Goal: Register for event/course

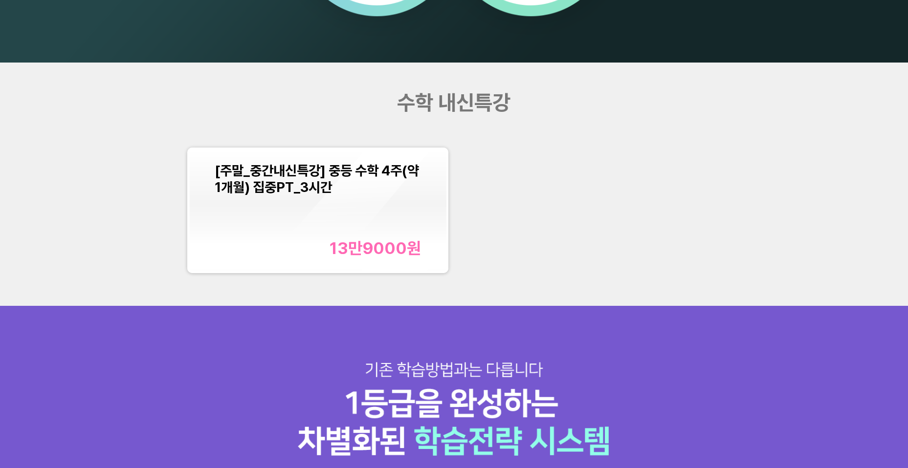
scroll to position [1147, 0]
click at [400, 191] on div "[주말_중간내신특강] 중등 수학 4주(약 1개월) 집중PT_3시간" at bounding box center [318, 179] width 206 height 33
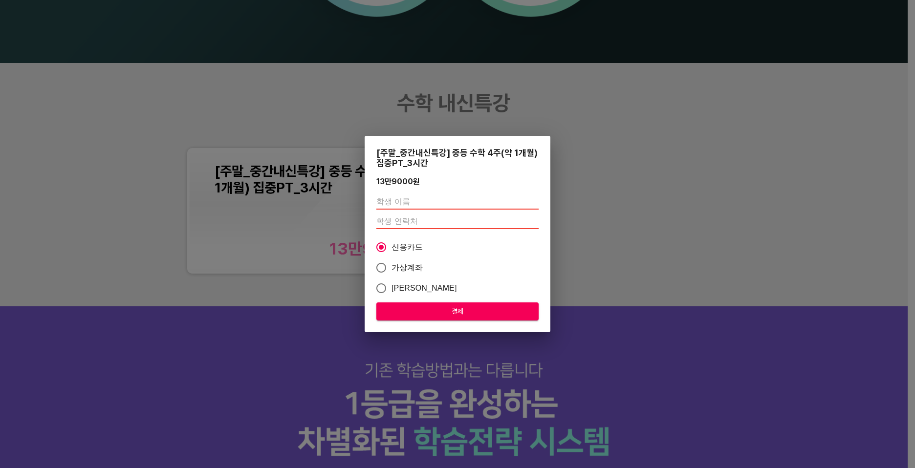
click at [432, 201] on input "text" at bounding box center [457, 202] width 162 height 16
type input "r"
type input "[PERSON_NAME]"
type input "01020483958"
click at [473, 307] on span "결제" at bounding box center [457, 311] width 147 height 12
